Goal: Task Accomplishment & Management: Use online tool/utility

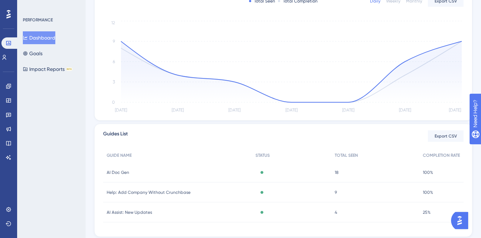
scroll to position [154, 0]
click at [8, 144] on icon at bounding box center [9, 144] width 6 height 6
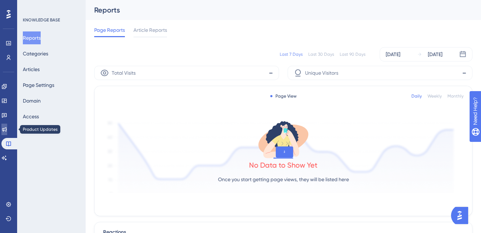
click at [6, 129] on icon at bounding box center [4, 129] width 5 height 5
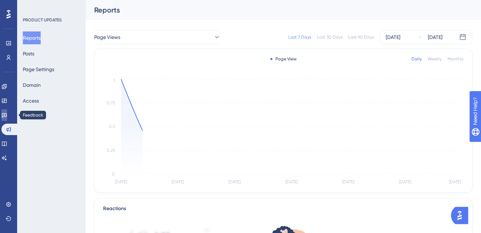
click at [7, 120] on link at bounding box center [4, 114] width 6 height 11
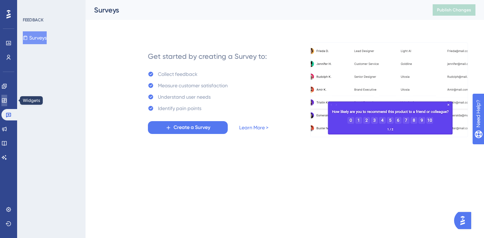
click at [6, 101] on icon at bounding box center [4, 100] width 5 height 4
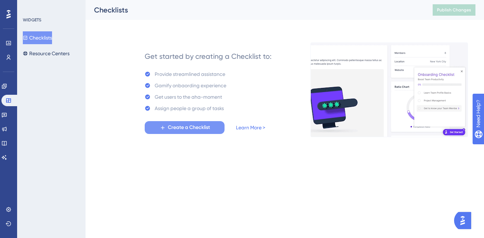
click at [191, 128] on span "Create a Checklist" at bounding box center [189, 127] width 42 height 9
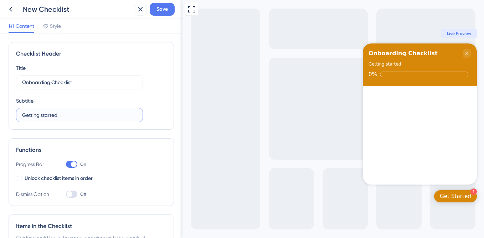
click at [38, 112] on input "Getting started" at bounding box center [79, 115] width 115 height 8
click at [66, 114] on input "Getting started" at bounding box center [79, 115] width 115 height 8
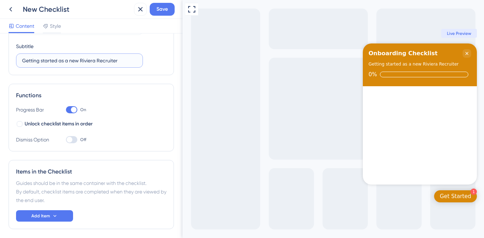
scroll to position [55, 0]
type input "Getting started as a new Riviera Recruiter"
click at [55, 218] on icon at bounding box center [55, 216] width 6 height 6
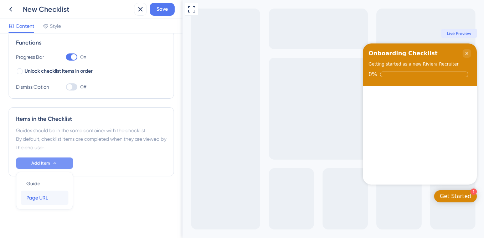
click at [46, 198] on span "Page URL" at bounding box center [37, 198] width 22 height 9
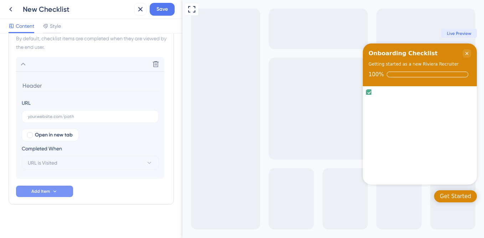
scroll to position [212, 0]
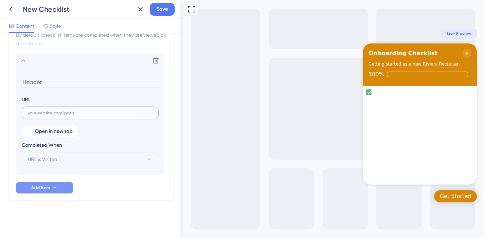
click at [70, 112] on input "text" at bounding box center [90, 113] width 125 height 5
click at [59, 82] on input at bounding box center [91, 82] width 138 height 11
click at [50, 133] on span "Open in new tab" at bounding box center [54, 131] width 38 height 9
checkbox input "true"
click at [47, 113] on input "text" at bounding box center [90, 113] width 125 height 5
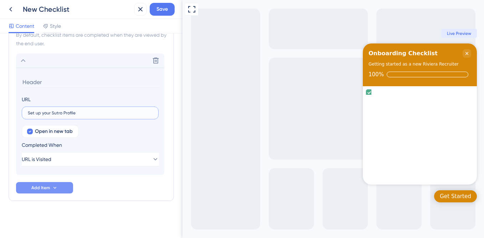
type input "Set up your Sutro Profile"
click at [93, 186] on div "Delete URL Set up your Sutro Profile Open in new tab Completed When URL is Visi…" at bounding box center [91, 124] width 151 height 140
click at [61, 157] on button "URL is Visited" at bounding box center [90, 159] width 137 height 14
click at [60, 192] on span "Goal is Reached" at bounding box center [50, 195] width 37 height 9
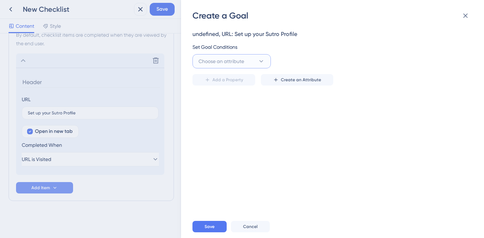
click at [253, 64] on button "Choose an attribute" at bounding box center [232, 61] width 78 height 14
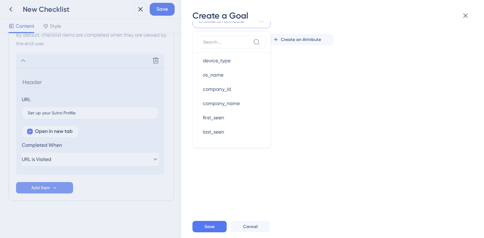
scroll to position [0, 0]
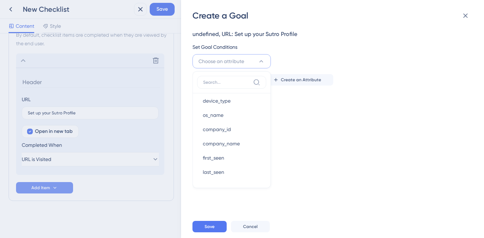
click at [289, 119] on div "undefined, URL: Set up your Sutro Profile Set Goal Conditions Choose an attribu…" at bounding box center [337, 118] width 288 height 194
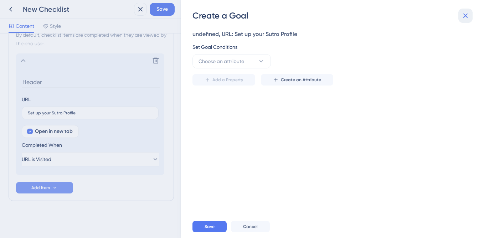
click at [466, 17] on icon at bounding box center [466, 15] width 9 height 9
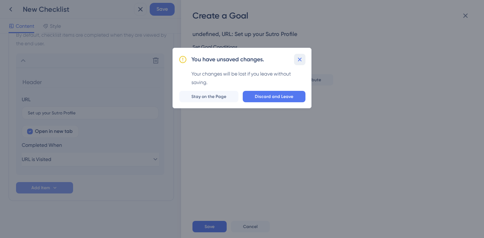
click at [300, 60] on icon at bounding box center [299, 59] width 7 height 7
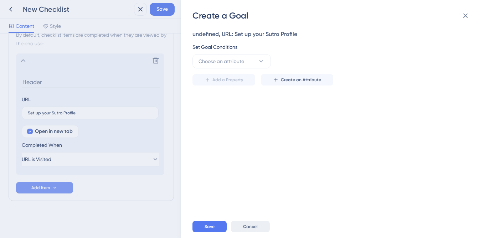
click at [252, 224] on span "Cancel" at bounding box center [250, 227] width 15 height 6
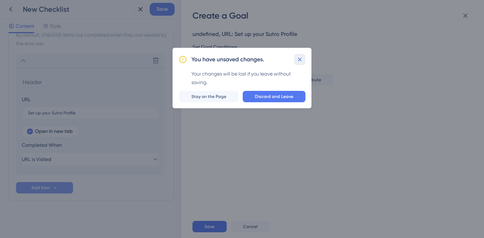
click at [300, 62] on icon at bounding box center [299, 59] width 7 height 7
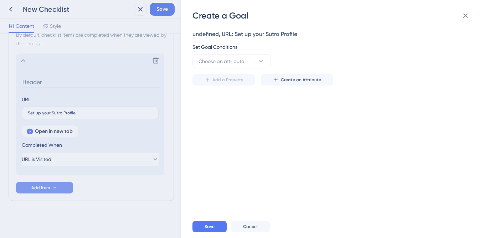
click at [70, 161] on div "Create a Goal undefined, URL: Set up your Sutro Profile Set Goal Conditions Cho…" at bounding box center [242, 119] width 484 height 238
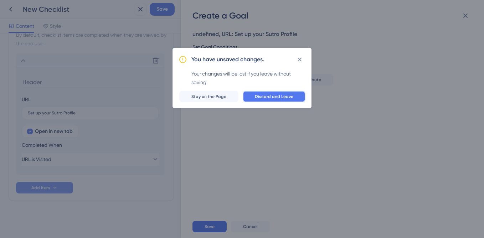
drag, startPoint x: 274, startPoint y: 94, endPoint x: 69, endPoint y: 98, distance: 205.5
click at [274, 94] on span "Discard and Leave" at bounding box center [274, 97] width 39 height 6
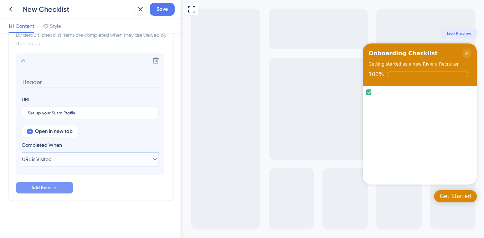
click at [100, 160] on button "URL is Visited" at bounding box center [90, 159] width 137 height 14
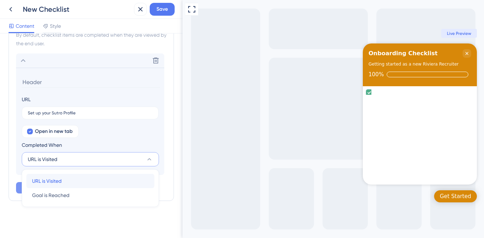
click at [73, 177] on div "URL is Visited URL is Visited" at bounding box center [90, 181] width 117 height 14
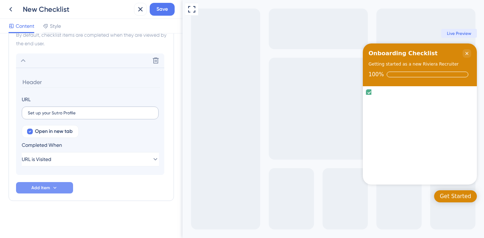
click at [84, 116] on label "Set up your Sutro Profile" at bounding box center [90, 113] width 137 height 13
click at [84, 116] on input "Set up your Sutro Profile" at bounding box center [90, 113] width 125 height 5
click at [54, 81] on input at bounding box center [91, 82] width 138 height 11
paste input "[URL][DOMAIN_NAME]"
click at [51, 110] on label "Set up your Sutro Profile" at bounding box center [90, 113] width 137 height 13
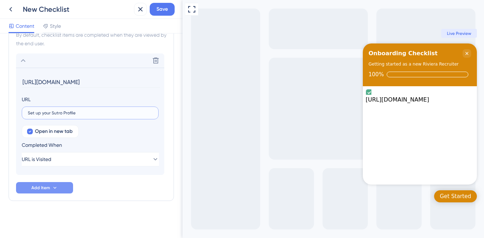
click at [51, 111] on input "Set up your Sutro Profile" at bounding box center [90, 113] width 125 height 5
click at [51, 110] on label "Set up your Sutro Profile" at bounding box center [90, 113] width 137 height 13
click at [51, 111] on input "Set up your Sutro Profile" at bounding box center [90, 113] width 125 height 5
click at [51, 110] on label "Set up your Sutro Profile" at bounding box center [90, 113] width 137 height 13
click at [51, 111] on input "Set up your Sutro Profile" at bounding box center [90, 113] width 125 height 5
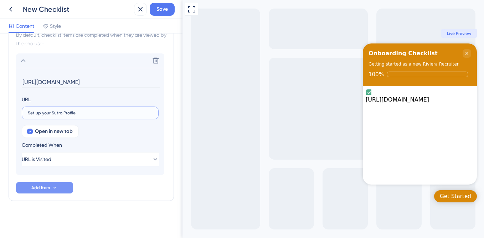
click at [46, 112] on input "Set up your Sutro Profile" at bounding box center [90, 113] width 125 height 5
click at [23, 83] on input "[URL][DOMAIN_NAME]" at bounding box center [91, 82] width 138 height 11
paste input "Set up your Sutro Profile"
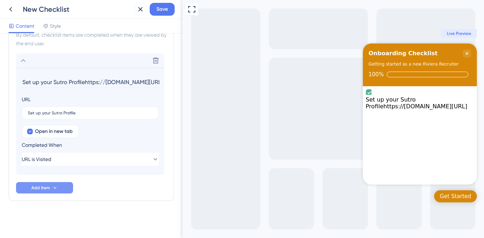
scroll to position [0, 37]
drag, startPoint x: 267, startPoint y: 85, endPoint x: 190, endPoint y: 86, distance: 77.4
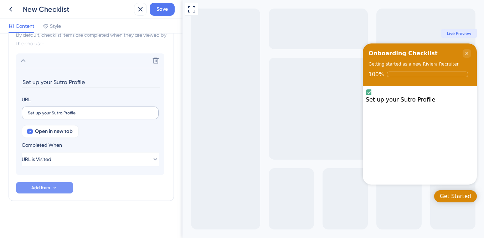
type input "Set up your Sutro Profile"
click at [112, 118] on label "Set up your Sutro Profile" at bounding box center [90, 113] width 137 height 13
click at [112, 116] on input "Set up your Sutro Profile" at bounding box center [90, 113] width 125 height 5
paste input "[URL][DOMAIN_NAME]"
type input "[URL][DOMAIN_NAME]"
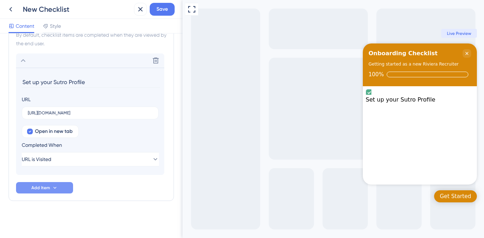
click at [105, 97] on div "URL [URL][DOMAIN_NAME]" at bounding box center [90, 107] width 137 height 24
click at [52, 193] on button "Add Item" at bounding box center [44, 187] width 57 height 11
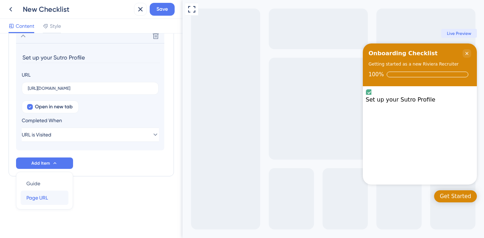
click at [43, 200] on span "Page URL" at bounding box center [37, 198] width 22 height 9
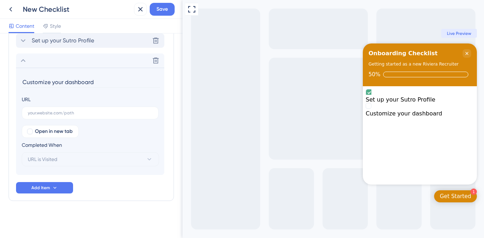
type input "Customize your dashboard"
click at [88, 41] on span "Set up your Sutro Profile" at bounding box center [63, 40] width 62 height 9
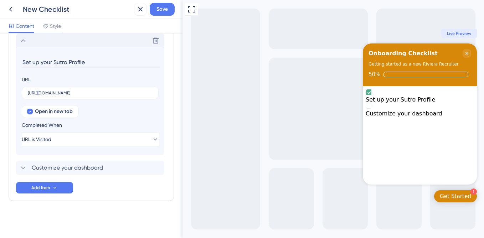
click at [72, 62] on input "Set up your Sutro Profile" at bounding box center [91, 62] width 138 height 11
type input "Set up your Sutro profile"
click at [43, 166] on span "Customize your dashboard" at bounding box center [67, 168] width 71 height 9
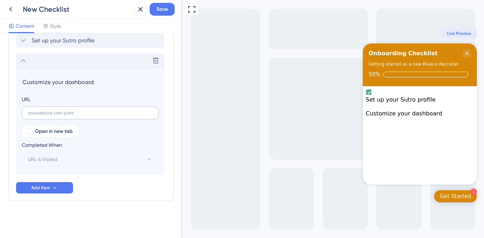
click at [76, 117] on label at bounding box center [90, 113] width 137 height 13
click at [76, 116] on input "text" at bounding box center [90, 113] width 125 height 5
paste input "[URL][DOMAIN_NAME]"
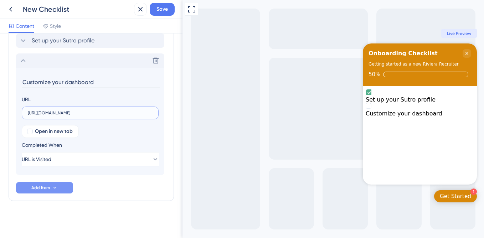
type input "[URL][DOMAIN_NAME]"
click at [54, 189] on icon at bounding box center [55, 188] width 6 height 6
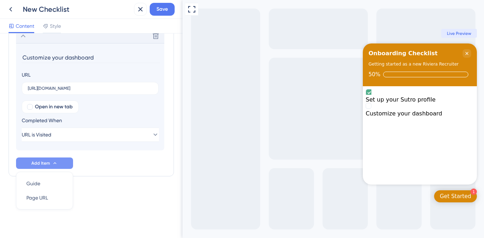
scroll to position [249, 0]
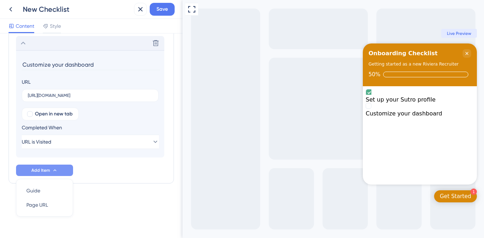
click at [24, 45] on icon at bounding box center [23, 43] width 9 height 9
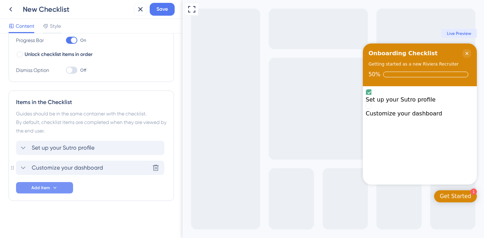
scroll to position [124, 0]
click at [54, 186] on icon at bounding box center [55, 188] width 6 height 6
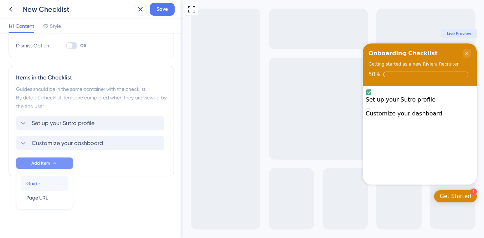
click at [39, 186] on span "Guide" at bounding box center [33, 183] width 14 height 9
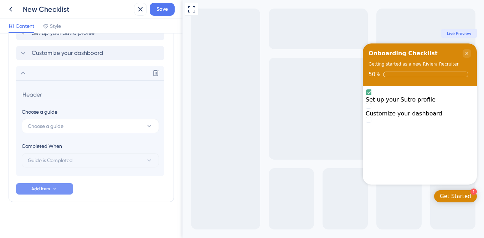
scroll to position [240, 0]
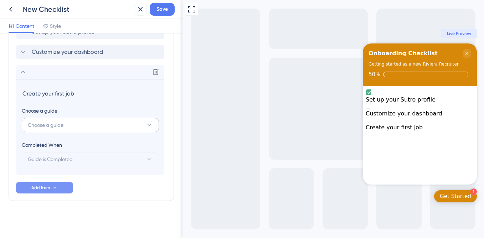
type input "Create your first job"
click at [70, 121] on button "Choose a guide" at bounding box center [90, 125] width 137 height 14
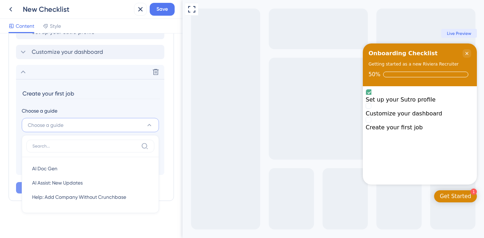
click at [15, 162] on div "Items in the Checklist Guides should be in the same container with the checklis…" at bounding box center [92, 88] width 166 height 227
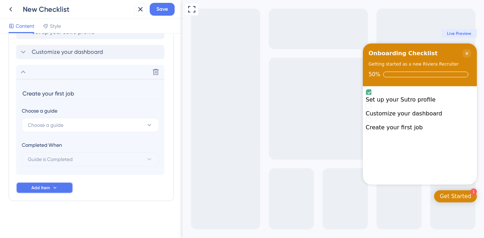
click at [41, 188] on span "Add Item" at bounding box center [40, 188] width 19 height 6
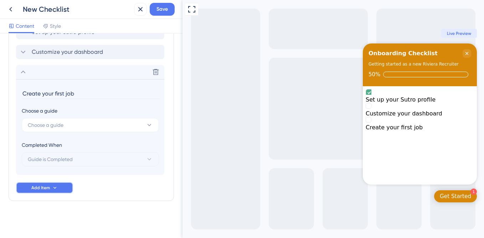
click at [48, 187] on span "Add Item" at bounding box center [40, 188] width 19 height 6
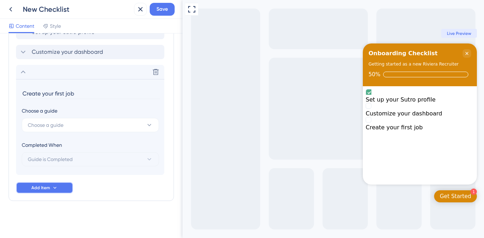
click at [52, 184] on button "Add Item" at bounding box center [44, 187] width 57 height 11
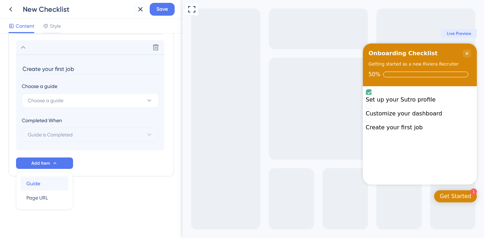
click at [45, 179] on div "Guide Guide" at bounding box center [44, 184] width 36 height 14
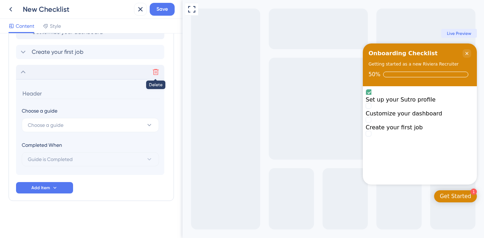
click at [159, 68] on button at bounding box center [155, 71] width 11 height 11
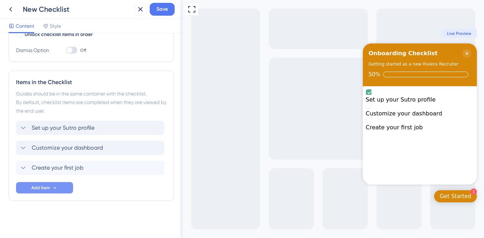
click at [50, 184] on button "Add Item" at bounding box center [44, 187] width 57 height 11
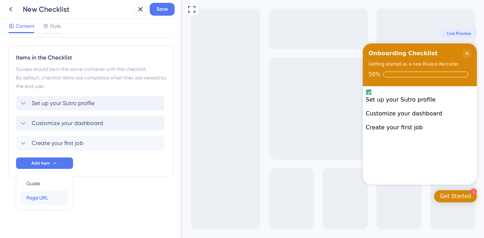
click at [46, 194] on span "Page URL" at bounding box center [37, 198] width 22 height 9
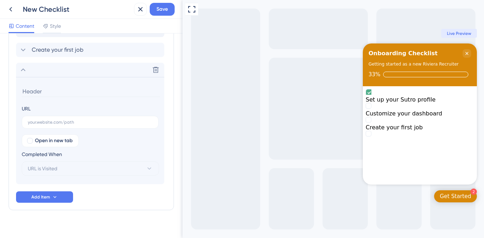
scroll to position [271, 0]
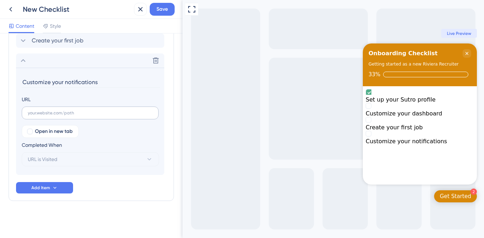
type input "Customize your notifications"
click at [65, 115] on input "text" at bounding box center [90, 113] width 125 height 5
paste input "[URL][DOMAIN_NAME]"
type input "[URL][DOMAIN_NAME]"
click at [106, 179] on div "Set up your Sutro profile Customize your dashboard Create your first job Delete…" at bounding box center [91, 94] width 151 height 200
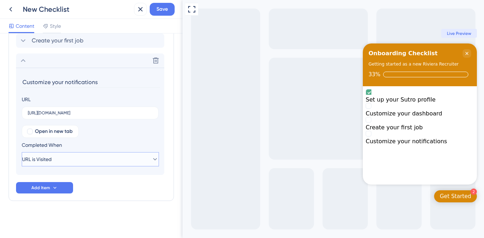
click at [50, 158] on span "URL is Visited" at bounding box center [37, 159] width 30 height 9
click at [12, 151] on div "Items in the Checklist Guides should be in the same container with the checklis…" at bounding box center [92, 72] width 166 height 258
click at [30, 183] on button "Add Item" at bounding box center [44, 187] width 57 height 11
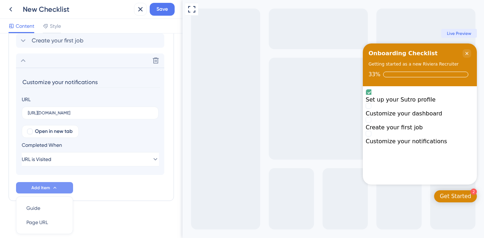
scroll to position [296, 0]
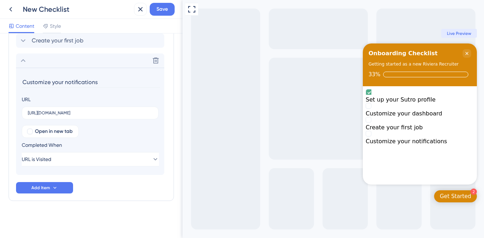
scroll to position [230, 0]
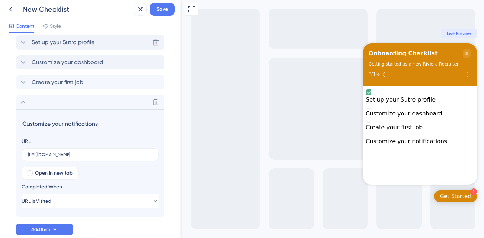
click at [90, 43] on span "Set up your Sutro profile" at bounding box center [63, 42] width 63 height 9
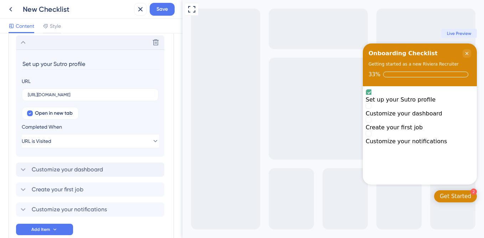
scroll to position [232, 0]
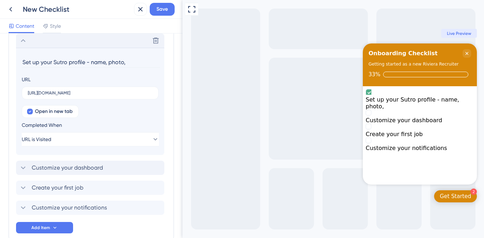
drag, startPoint x: 87, startPoint y: 61, endPoint x: 139, endPoint y: 61, distance: 52.1
click at [139, 61] on input "Set up your Sutro profile - name, photo," at bounding box center [91, 62] width 138 height 11
type input "Set up your Sutro profile (ex: name, photo)"
click at [26, 41] on icon at bounding box center [23, 40] width 9 height 9
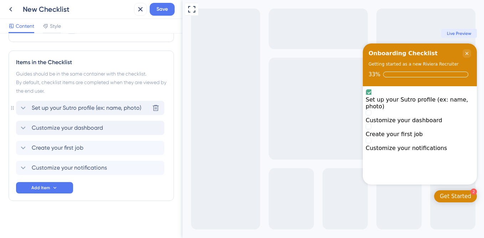
scroll to position [164, 0]
click at [60, 170] on span "Customize your notifications" at bounding box center [69, 168] width 75 height 9
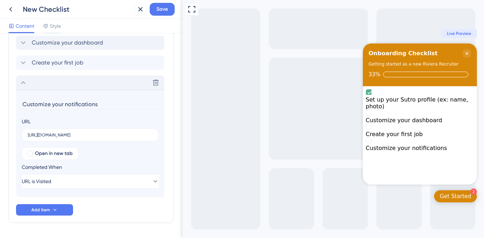
scroll to position [271, 0]
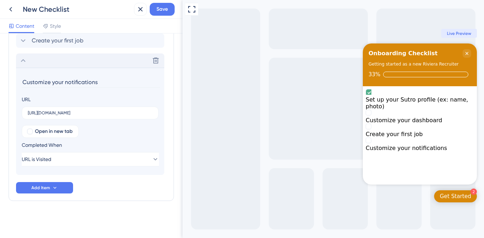
click at [65, 83] on input "Customize your notifications" at bounding box center [91, 82] width 138 height 11
click at [130, 215] on div "Checklist Header Title Onboarding Checklist Subtitle Getting started as a new R…" at bounding box center [92, 0] width 166 height 459
click at [82, 82] on input "Customize your email and client notifications" at bounding box center [91, 82] width 138 height 11
click at [104, 200] on div "Items in the Checklist Guides should be in the same container with the checklis…" at bounding box center [92, 72] width 166 height 258
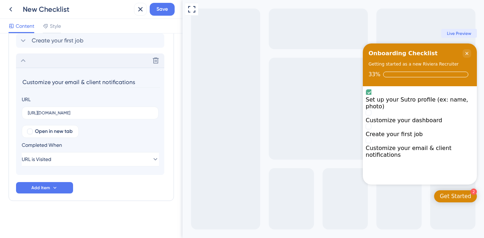
click at [41, 86] on input "Customize your email & client notifications" at bounding box center [91, 82] width 138 height 11
click at [40, 81] on input "Customize your email & client notifications" at bounding box center [91, 82] width 138 height 11
click at [51, 81] on input "Customize your email & client notifications" at bounding box center [91, 82] width 138 height 11
click at [59, 81] on input "Customize your email & client notifications" at bounding box center [91, 82] width 138 height 11
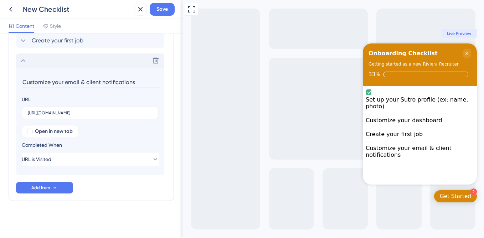
click at [59, 81] on input "Customize your email & client notifications" at bounding box center [91, 82] width 138 height 11
type input "Customize email & client notifications"
click at [115, 213] on div "Checklist Header Title Onboarding Checklist Subtitle Getting started as a new R…" at bounding box center [92, 0] width 166 height 459
click at [59, 10] on div "New Checklist" at bounding box center [77, 9] width 108 height 10
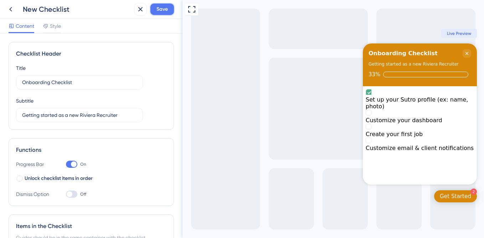
click at [164, 8] on span "Save" at bounding box center [162, 9] width 11 height 9
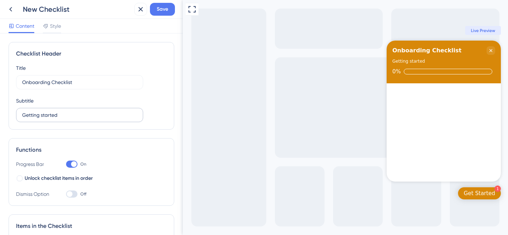
scroll to position [86, 0]
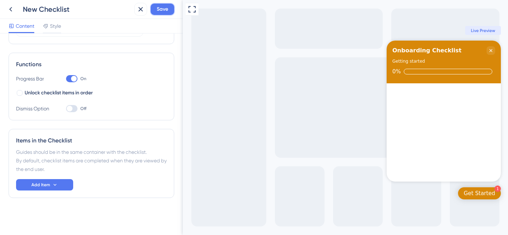
click at [163, 7] on span "Save" at bounding box center [162, 9] width 11 height 9
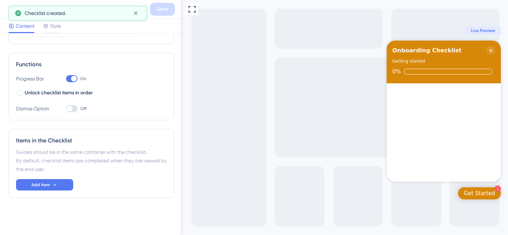
click at [10, 7] on div "Checklist created." at bounding box center [78, 13] width 138 height 15
click at [6, 9] on button at bounding box center [10, 9] width 13 height 13
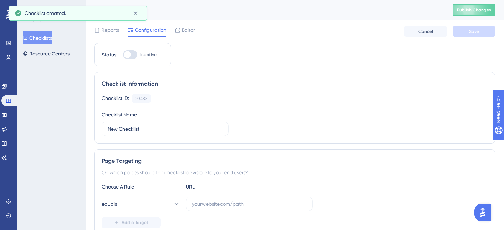
click at [51, 37] on button "Checklists" at bounding box center [37, 37] width 29 height 13
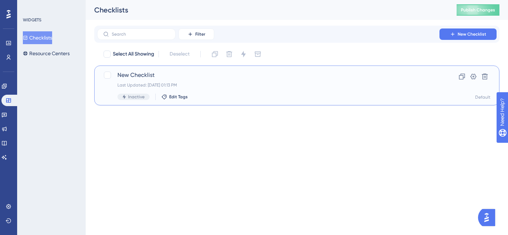
click at [142, 76] on span "New Checklist" at bounding box center [267, 75] width 301 height 9
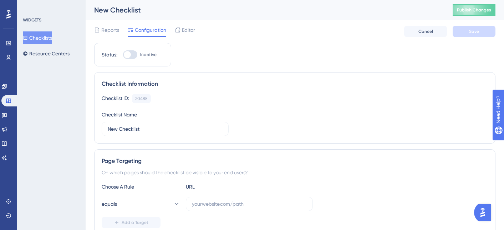
click at [129, 12] on div "New Checklist" at bounding box center [264, 10] width 341 height 10
click at [156, 129] on input "New Checklist" at bounding box center [165, 129] width 115 height 8
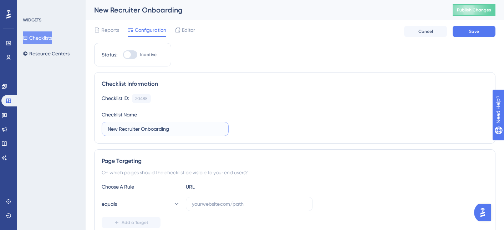
type input "New Recruiter Onboarding"
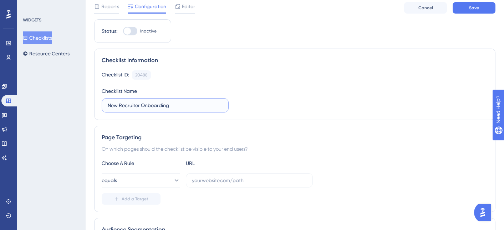
scroll to position [45, 0]
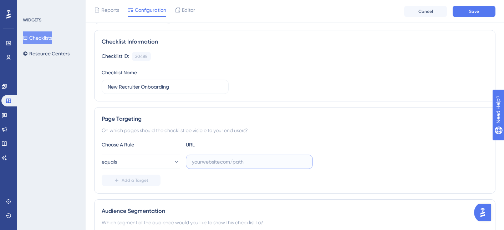
click at [204, 159] on input "text" at bounding box center [249, 162] width 115 height 8
paste input "[URL][DOMAIN_NAME]"
type input "[URL][DOMAIN_NAME]"
click at [207, 129] on div "On which pages should the checklist be visible to your end users?" at bounding box center [295, 130] width 386 height 9
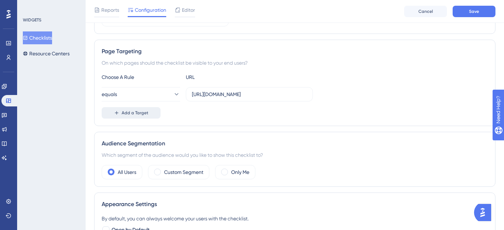
scroll to position [147, 0]
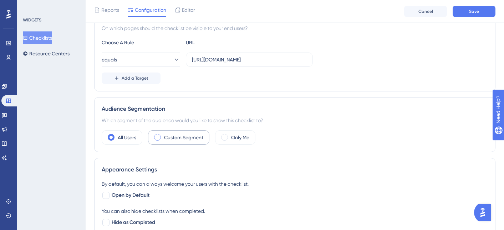
click at [179, 139] on label "Custom Segment" at bounding box center [183, 137] width 39 height 9
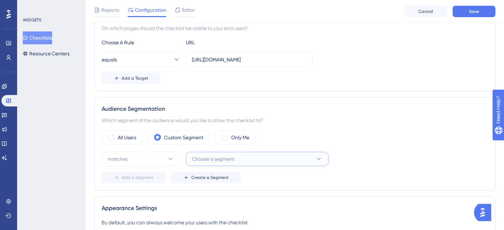
click at [204, 160] on span "Choose a segment" at bounding box center [213, 158] width 42 height 9
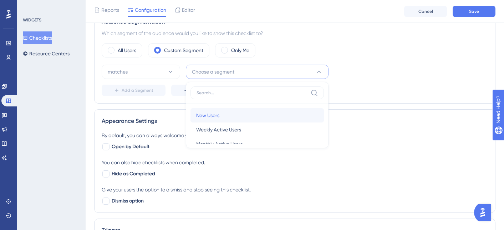
click at [213, 113] on span "New Users" at bounding box center [207, 115] width 23 height 9
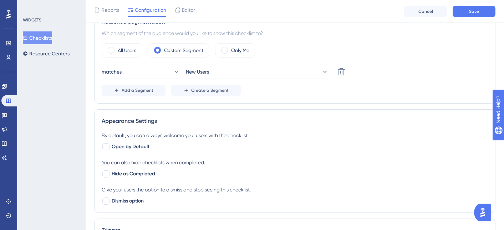
click at [270, 93] on div "Add a Segment Create a Segment" at bounding box center [295, 90] width 386 height 11
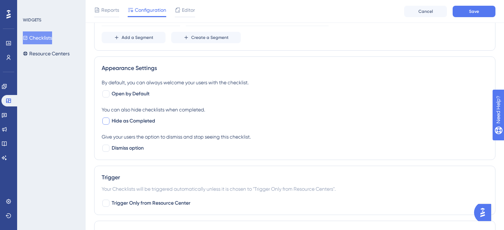
click at [141, 122] on span "Hide as Completed" at bounding box center [134, 121] width 44 height 9
checkbox input "true"
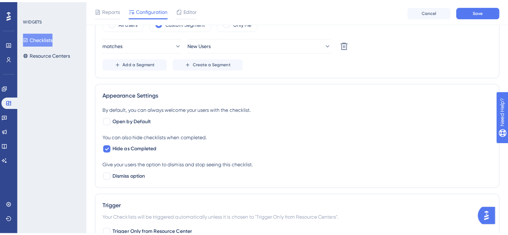
scroll to position [0, 0]
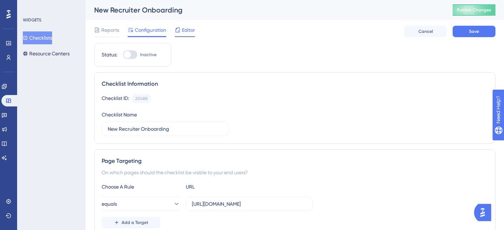
click at [184, 34] on span "Editor" at bounding box center [188, 30] width 13 height 9
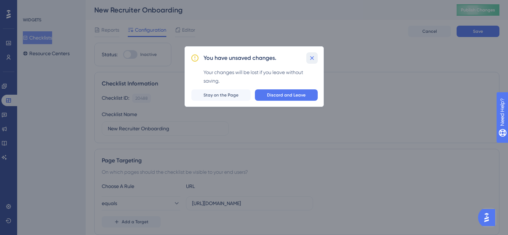
click at [309, 60] on icon at bounding box center [311, 58] width 7 height 7
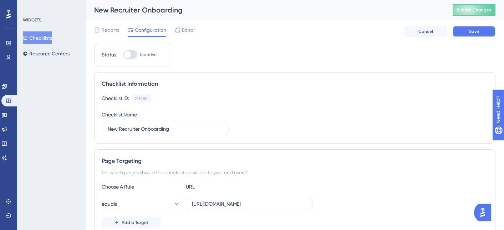
click at [477, 30] on span "Save" at bounding box center [474, 32] width 10 height 6
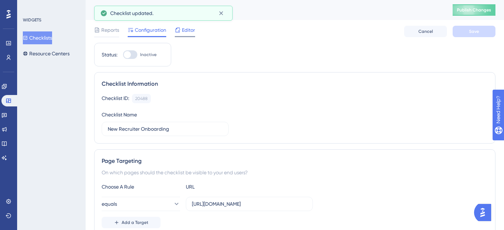
click at [182, 30] on span "Editor" at bounding box center [188, 30] width 13 height 9
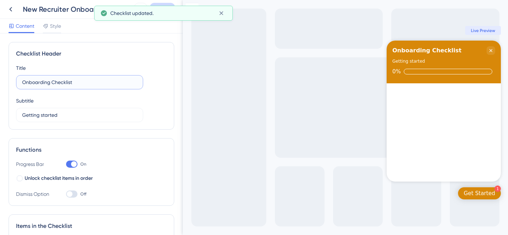
click at [75, 78] on input "Onboarding Checklist" at bounding box center [79, 82] width 115 height 8
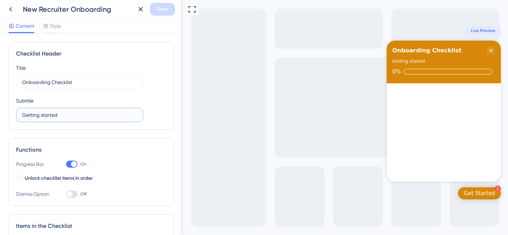
click at [31, 112] on input "Getting started" at bounding box center [79, 115] width 115 height 8
click at [78, 112] on input "Getting started" at bounding box center [79, 115] width 115 height 8
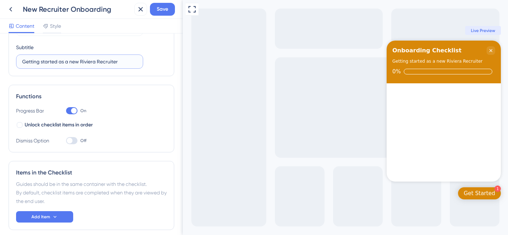
type input "Getting started as a new Riviera Recruiter"
click at [48, 207] on div "Items in the Checklist Guides should be in the same container with the checklis…" at bounding box center [92, 195] width 166 height 69
click at [48, 217] on span "Add Item" at bounding box center [40, 217] width 19 height 6
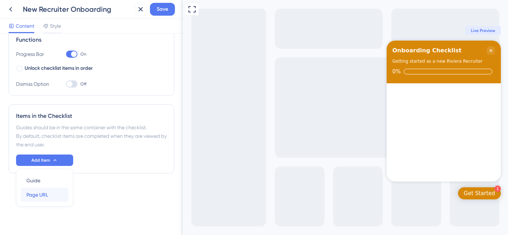
click at [39, 195] on span "Page URL" at bounding box center [37, 195] width 22 height 9
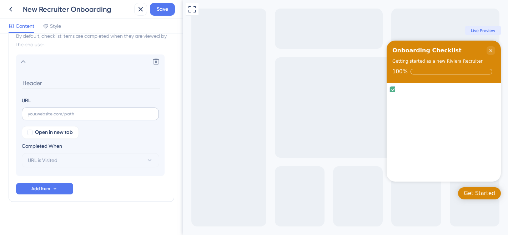
scroll to position [214, 0]
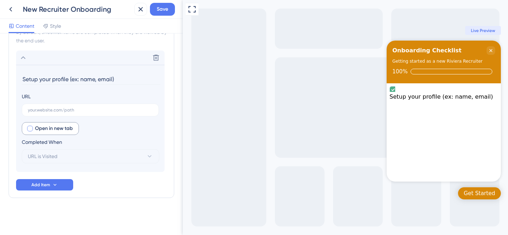
type input "Setup your profile (ex: name, email)"
click at [63, 129] on span "Open in new tab" at bounding box center [54, 129] width 38 height 9
checkbox input "true"
click at [66, 113] on label at bounding box center [90, 110] width 137 height 13
click at [66, 113] on input "text" at bounding box center [90, 110] width 125 height 5
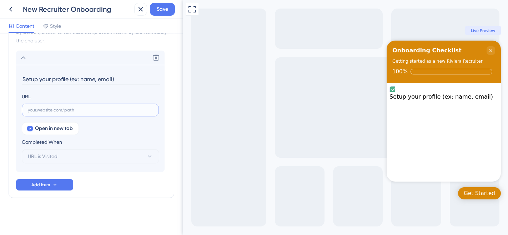
paste input "[URL][DOMAIN_NAME]"
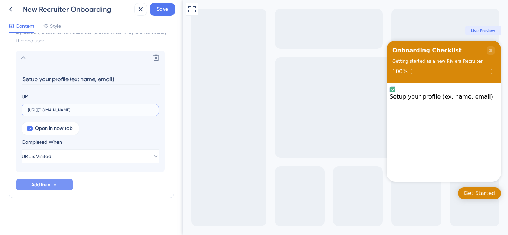
type input "[URL][DOMAIN_NAME]"
click at [41, 184] on span "Add Item" at bounding box center [40, 185] width 19 height 6
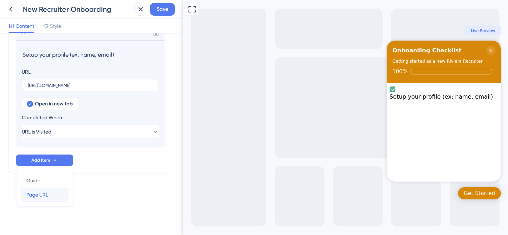
click at [41, 196] on span "Page URL" at bounding box center [37, 195] width 22 height 9
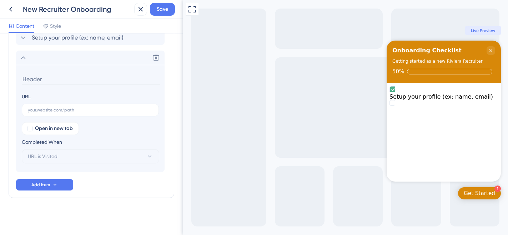
scroll to position [234, 0]
type input "Customize your dashboard"
click at [62, 132] on span "Open in new tab" at bounding box center [54, 129] width 38 height 9
checkbox input "true"
click at [74, 111] on input "text" at bounding box center [90, 110] width 125 height 5
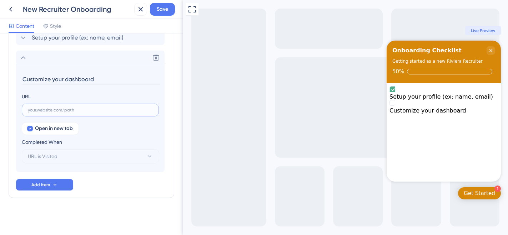
paste input "[URL][DOMAIN_NAME]"
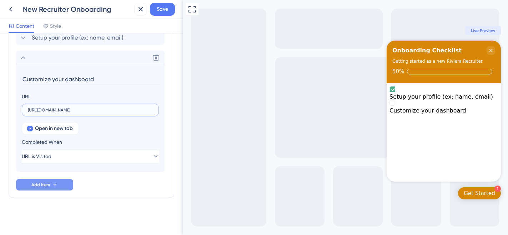
type input "[URL][DOMAIN_NAME]"
click at [41, 185] on span "Add Item" at bounding box center [40, 185] width 19 height 6
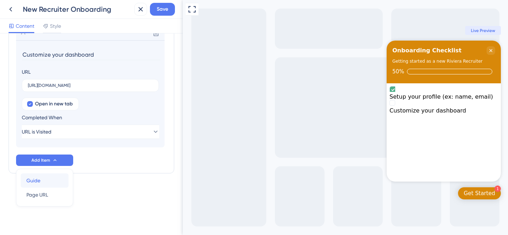
click at [51, 180] on div "Guide Guide" at bounding box center [44, 181] width 36 height 14
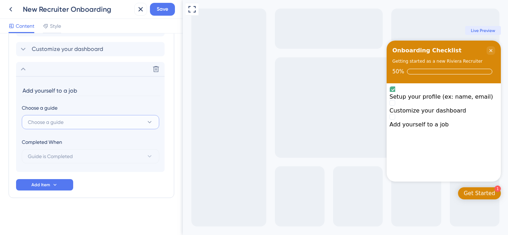
click at [60, 120] on span "Choose a guide" at bounding box center [46, 122] width 36 height 9
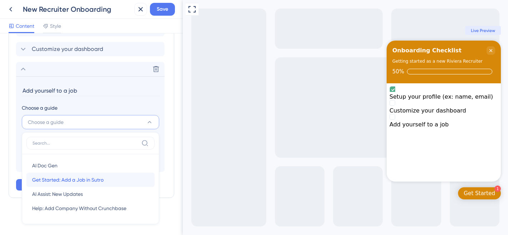
click at [55, 180] on span "Get Started: Add a Job in Sutro" at bounding box center [67, 180] width 71 height 9
type input "Get Started: Add a Job in Sutro"
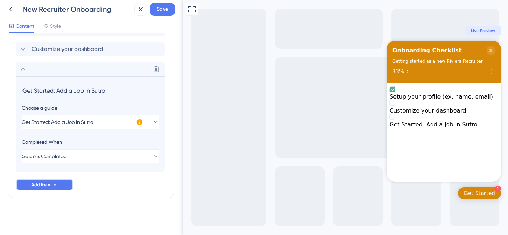
click at [49, 183] on span "Add Item" at bounding box center [40, 185] width 19 height 6
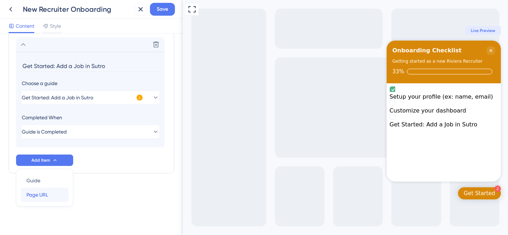
click at [47, 193] on span "Page URL" at bounding box center [37, 195] width 22 height 9
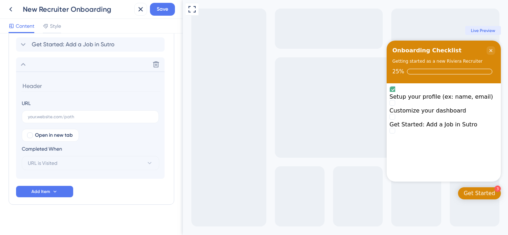
scroll to position [274, 0]
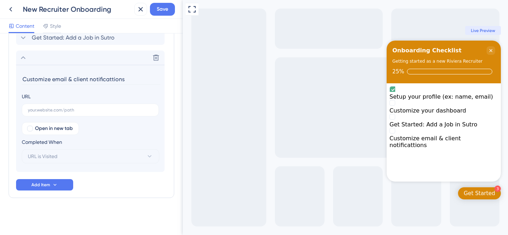
click at [95, 80] on input "Customize email & client notificattions" at bounding box center [91, 79] width 138 height 11
click at [60, 81] on input "Customize email & client notifications" at bounding box center [91, 79] width 138 height 11
click at [62, 81] on input "Customize email & client notifications" at bounding box center [91, 79] width 138 height 11
drag, startPoint x: 49, startPoint y: 81, endPoint x: 72, endPoint y: 81, distance: 23.9
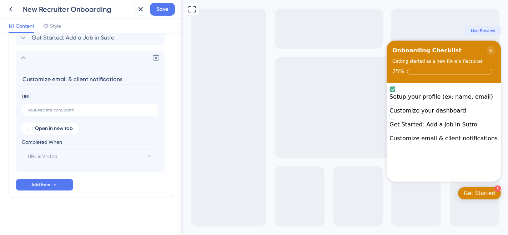
click at [72, 81] on input "Customize email & client notifications" at bounding box center [91, 79] width 138 height 11
click at [110, 81] on input "Customize client notifications" at bounding box center [91, 79] width 138 height 11
type input "Customize client notifications"
click at [54, 130] on span "Open in new tab" at bounding box center [54, 129] width 38 height 9
checkbox input "true"
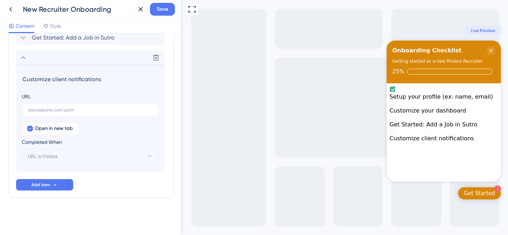
click at [60, 78] on input "Customize client notifications" at bounding box center [91, 79] width 138 height 11
type input "Customize notifications"
click at [50, 116] on label at bounding box center [90, 110] width 137 height 13
click at [50, 113] on input "text" at bounding box center [90, 110] width 125 height 5
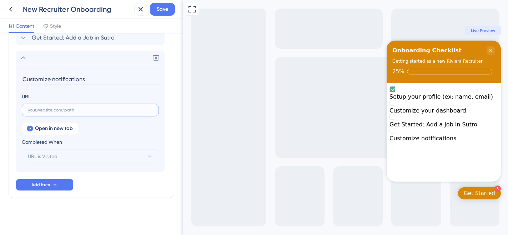
paste input "[URL][DOMAIN_NAME]"
type input "[URL][DOMAIN_NAME]"
click at [157, 13] on span "Save" at bounding box center [162, 9] width 11 height 9
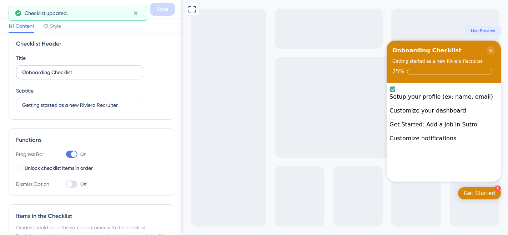
scroll to position [0, 0]
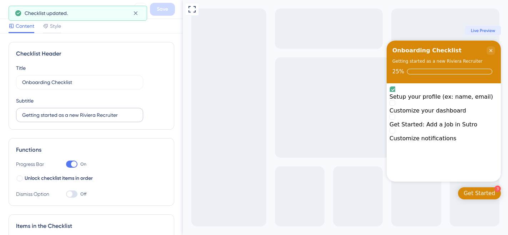
click at [128, 121] on label "Getting started as a new Riviera Recruiter" at bounding box center [79, 115] width 127 height 14
click at [128, 119] on input "Getting started as a new Riviera Recruiter" at bounding box center [79, 115] width 115 height 8
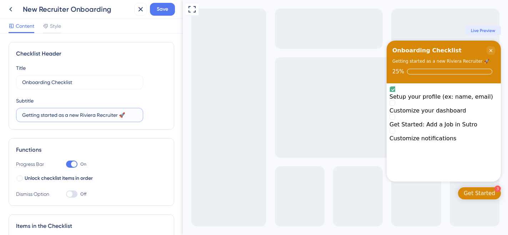
type input "Getting started as a new Riviera Recruiter 🚀"
click at [173, 91] on div "Checklist Header Title Onboarding Checklist Subtitle Getting started as a new R…" at bounding box center [91, 135] width 183 height 202
click at [164, 13] on span "Save" at bounding box center [162, 9] width 11 height 9
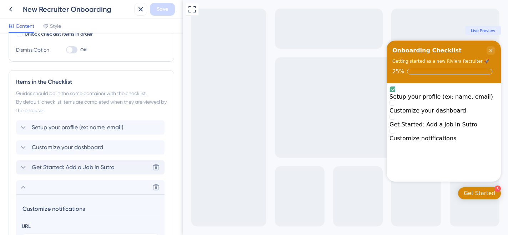
click at [54, 167] on span "Get Started: Add a Job in Sutro" at bounding box center [73, 167] width 83 height 9
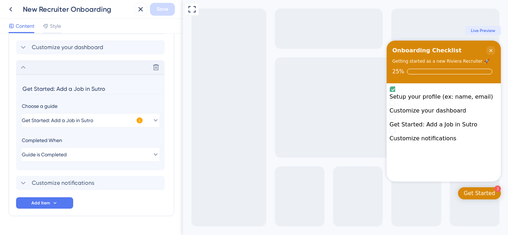
scroll to position [263, 0]
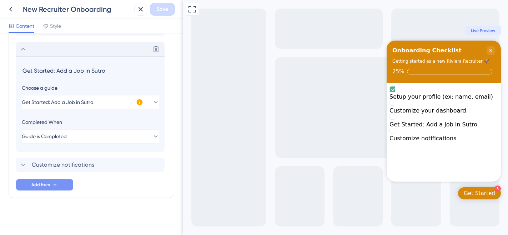
click at [41, 182] on span "Add Item" at bounding box center [40, 185] width 19 height 6
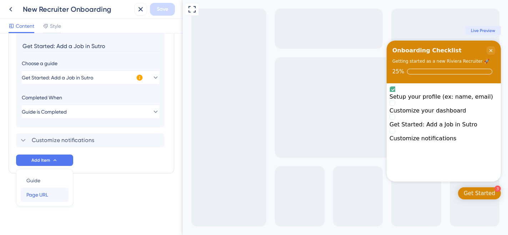
click at [42, 196] on span "Page URL" at bounding box center [37, 195] width 22 height 9
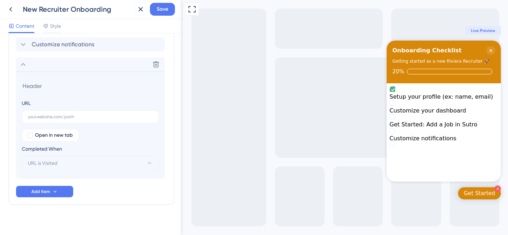
scroll to position [294, 0]
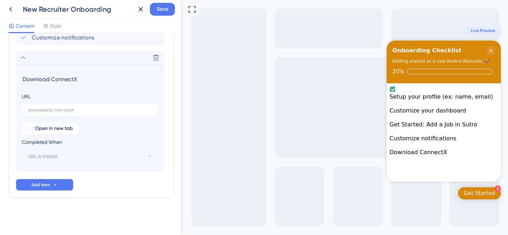
type input "Download ConnectX"
click at [46, 128] on span "Open in new tab" at bounding box center [54, 129] width 38 height 9
checkbox input "true"
click at [46, 111] on input "text" at bounding box center [90, 110] width 125 height 5
paste input "[URL][DOMAIN_NAME]"
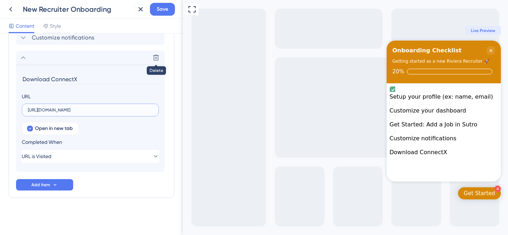
scroll to position [0, 121]
type input "[URL][DOMAIN_NAME]"
click at [109, 189] on div "Setup your profile (ex: name, email) Customize your dashboard Get Started: Add …" at bounding box center [91, 81] width 151 height 220
click at [161, 12] on span "Save" at bounding box center [162, 9] width 11 height 9
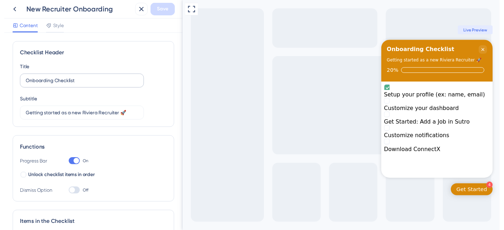
scroll to position [294, 0]
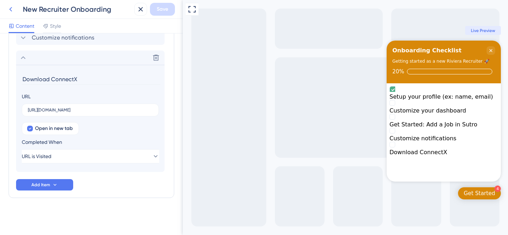
click at [11, 10] on icon at bounding box center [10, 9] width 9 height 9
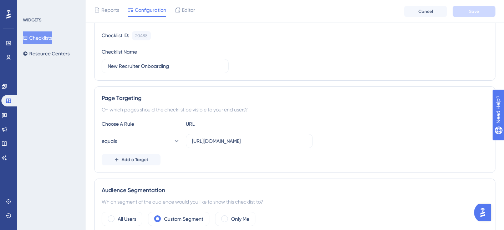
scroll to position [148, 0]
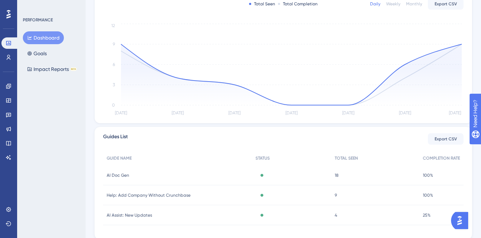
scroll to position [177, 0]
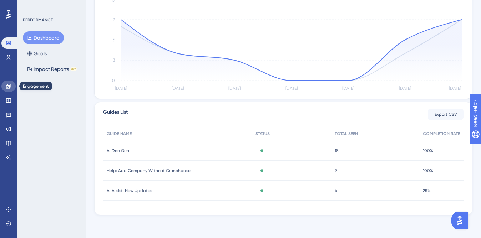
click at [11, 87] on icon at bounding box center [8, 86] width 5 height 5
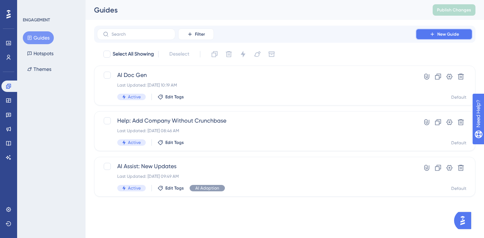
click at [437, 36] on button "New Guide" at bounding box center [444, 34] width 57 height 11
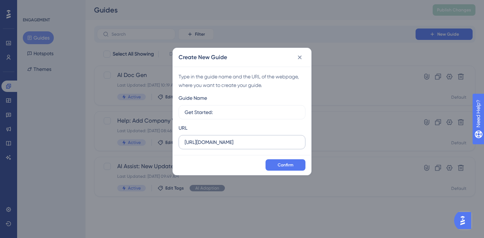
type input "Get Started:"
click at [227, 144] on input "https://sutrox-qa.riviapps.com" at bounding box center [242, 142] width 115 height 8
click at [240, 138] on label "https://sutrox-riviapps.com" at bounding box center [242, 142] width 127 height 14
click at [240, 138] on input "https://sutrox-riviapps.com" at bounding box center [242, 142] width 115 height 8
click at [240, 138] on label "https://sutrox-riviapps.com" at bounding box center [242, 142] width 127 height 14
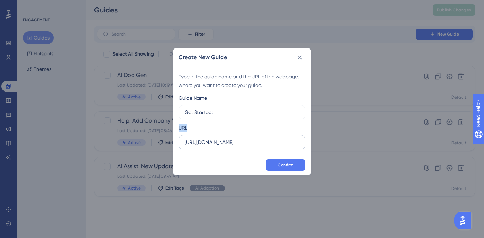
click at [240, 138] on input "https://sutrox-riviapps.com" at bounding box center [242, 142] width 115 height 8
click at [240, 138] on label "https://sutrox-riviapps.com" at bounding box center [242, 142] width 127 height 14
click at [240, 138] on input "https://sutrox-riviapps.com" at bounding box center [242, 142] width 115 height 8
click at [240, 141] on input "https://sutrox-riviapps.com" at bounding box center [242, 142] width 115 height 8
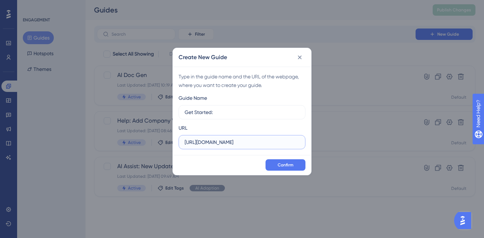
click at [240, 141] on input "https://sutrox-riviapps.com" at bounding box center [242, 142] width 115 height 8
paste input ".riviapps.com/sxmain/"
type input "[URL][DOMAIN_NAME]"
click at [281, 167] on span "Confirm" at bounding box center [286, 165] width 16 height 6
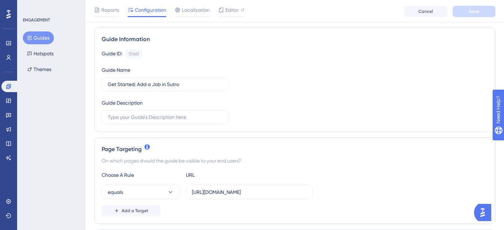
scroll to position [92, 0]
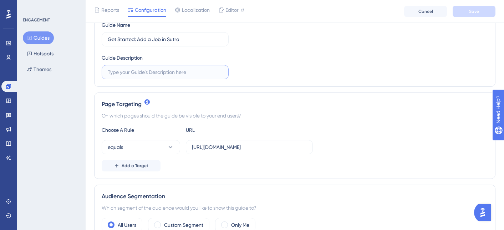
click at [137, 75] on input "text" at bounding box center [165, 72] width 115 height 8
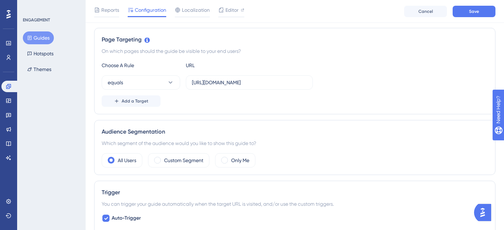
scroll to position [171, 0]
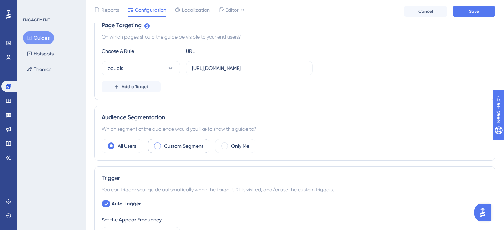
type input "Here's how to add yourself to a job in Sutro."
click at [178, 149] on label "Custom Segment" at bounding box center [183, 146] width 39 height 9
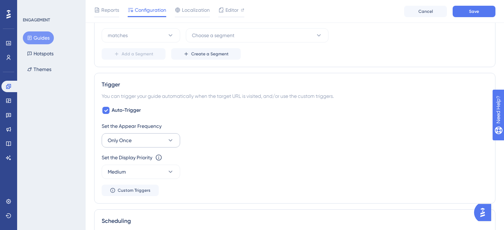
scroll to position [324, 0]
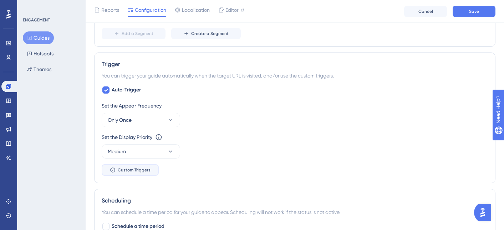
click at [144, 172] on span "Custom Triggers" at bounding box center [134, 170] width 33 height 6
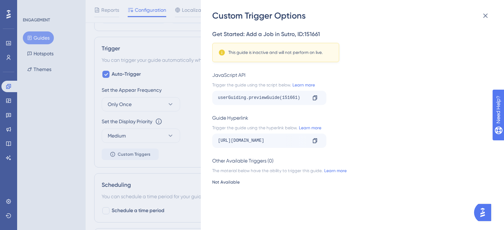
scroll to position [346, 0]
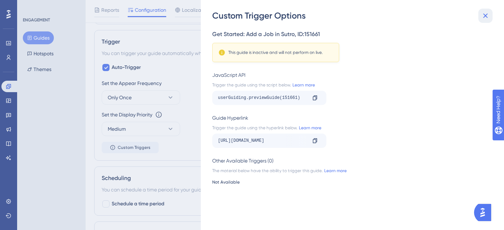
click at [484, 17] on icon at bounding box center [485, 15] width 9 height 9
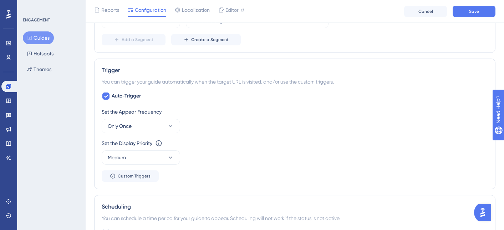
scroll to position [272, 0]
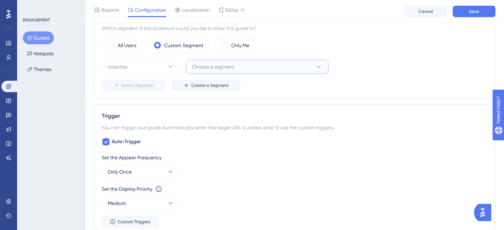
click at [211, 66] on span "Choose a segment" at bounding box center [213, 66] width 42 height 9
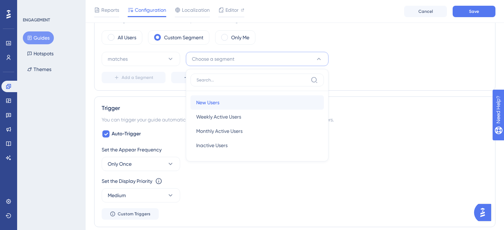
click at [212, 98] on span "New Users" at bounding box center [207, 102] width 23 height 9
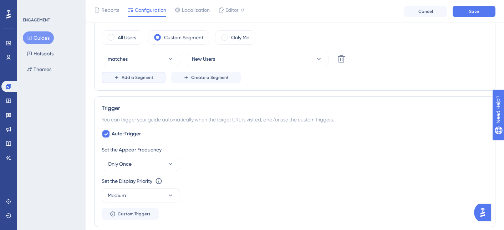
click at [142, 81] on button "Add a Segment" at bounding box center [134, 77] width 64 height 11
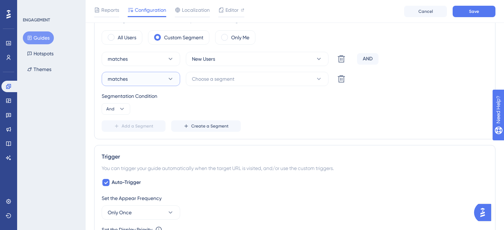
click at [152, 76] on button "matches" at bounding box center [141, 79] width 78 height 14
click at [215, 77] on span "Choose a segment" at bounding box center [213, 79] width 42 height 9
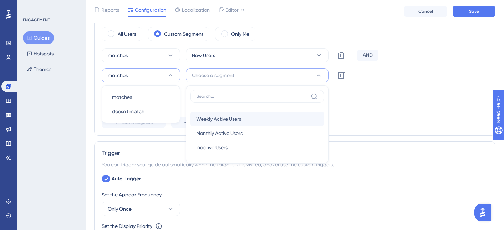
scroll to position [266, 0]
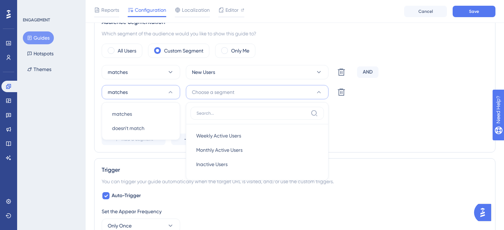
click at [353, 120] on div "Segmentation Condition And" at bounding box center [295, 116] width 386 height 23
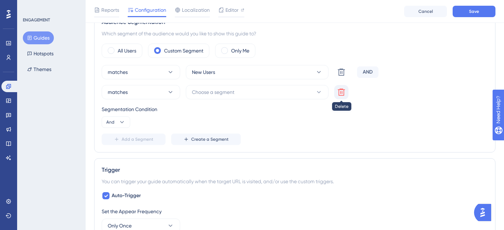
click at [342, 93] on icon at bounding box center [341, 92] width 9 height 9
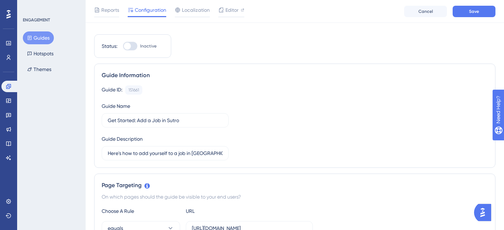
scroll to position [0, 0]
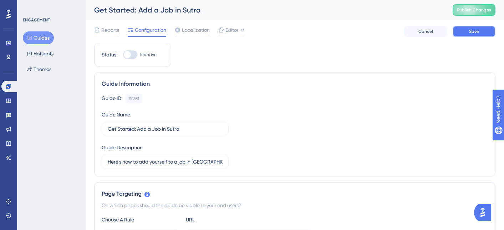
click at [468, 36] on button "Save" at bounding box center [474, 31] width 43 height 11
